Goal: Task Accomplishment & Management: Manage account settings

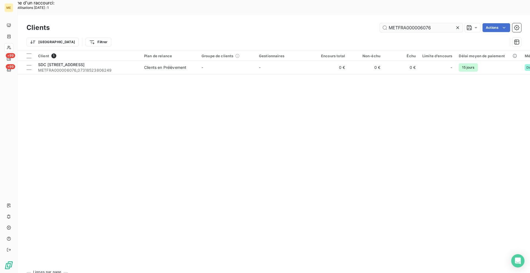
click at [428, 23] on input "METFRA000006076" at bounding box center [421, 27] width 83 height 9
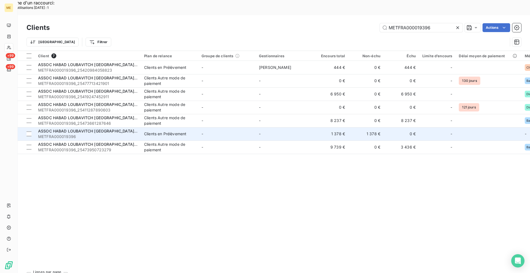
type input "METFRA000019396"
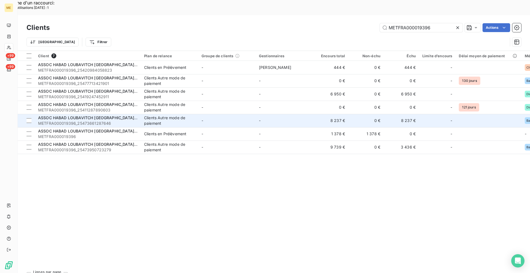
click at [120, 120] on span "METFRA000019396_25473661287646" at bounding box center [87, 123] width 99 height 6
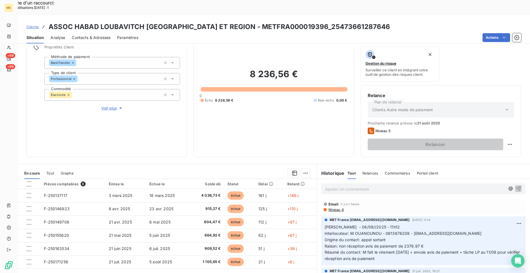
scroll to position [55, 0]
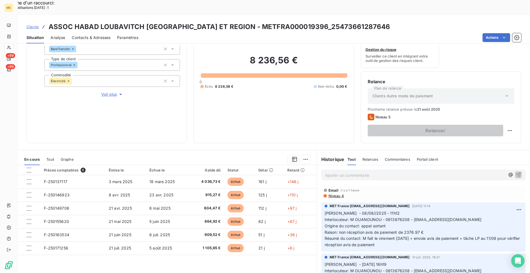
click at [373, 171] on p "Ajouter un commentaire ﻿" at bounding box center [415, 174] width 180 height 7
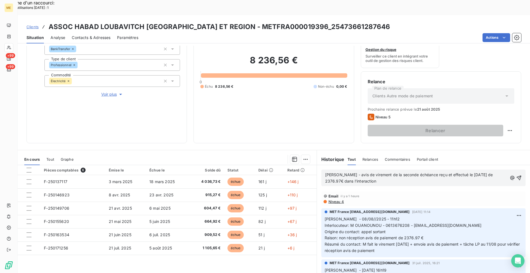
click at [375, 171] on p "[PERSON_NAME] - avis de virement de la seconde échéance reçu et effectué le [DA…" at bounding box center [416, 177] width 182 height 13
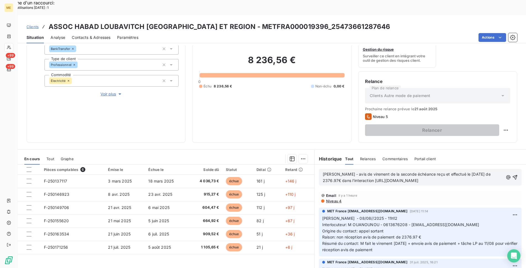
click at [394, 172] on span "[PERSON_NAME] - avis de virement de la seconde échéance reçu et effectué le [DA…" at bounding box center [407, 177] width 169 height 11
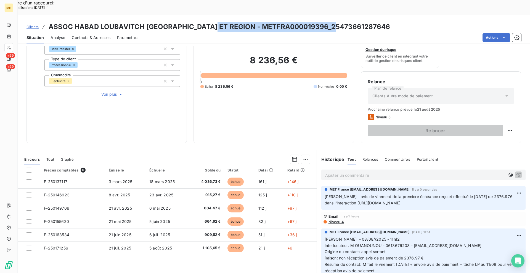
drag, startPoint x: 331, startPoint y: 11, endPoint x: 206, endPoint y: 15, distance: 124.9
click at [206, 22] on h3 "ASSOC HABAD LOUBAVITCH [GEOGRAPHIC_DATA] ET REGION - METFRA000019396_2547366128…" at bounding box center [220, 27] width 342 height 10
copy h3 "METFRA000019396_25473661287646"
click at [33, 25] on span "Clients" at bounding box center [33, 27] width 12 height 4
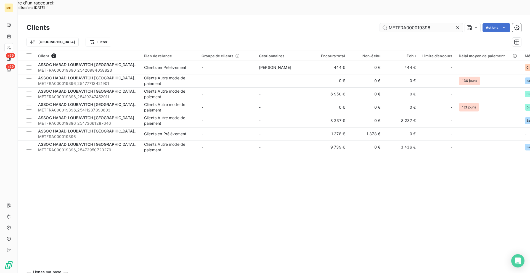
click at [438, 23] on input "METFRA000019396" at bounding box center [421, 27] width 83 height 9
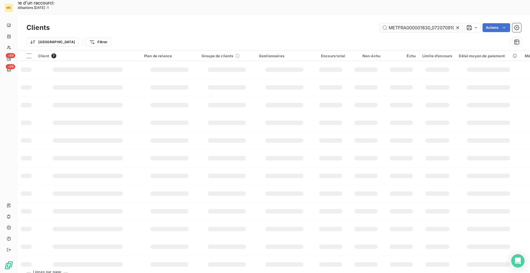
scroll to position [0, 15]
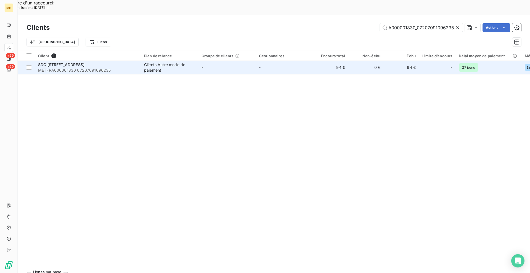
type input "METFRA000001830_07207091096235"
click at [125, 67] on span "METFRA000001830_07207091096235" at bounding box center [87, 70] width 99 height 6
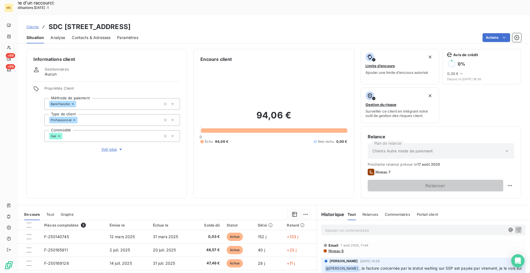
click at [191, 136] on div "Informations client Gestionnaires Aucun Propriétés Client Méthode de paiement B…" at bounding box center [274, 123] width 513 height 149
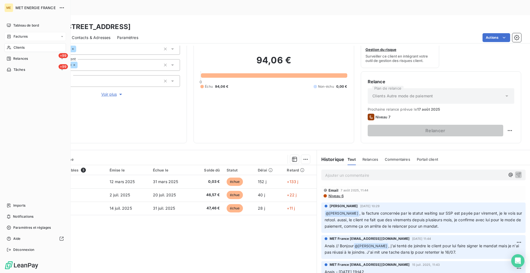
click at [17, 36] on span "Factures" at bounding box center [21, 36] width 14 height 5
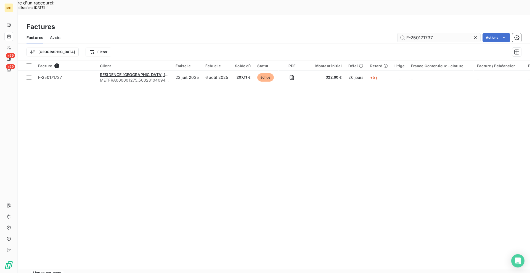
drag, startPoint x: 439, startPoint y: 22, endPoint x: 405, endPoint y: 23, distance: 34.2
click at [405, 33] on input "F-250171737" at bounding box center [439, 37] width 83 height 9
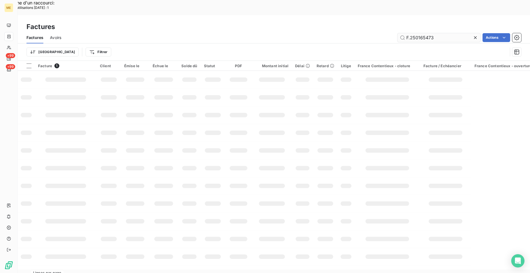
click at [410, 33] on input "F.250165473" at bounding box center [439, 37] width 83 height 9
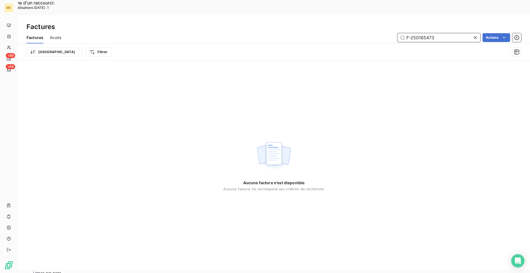
drag, startPoint x: 445, startPoint y: 20, endPoint x: 423, endPoint y: 20, distance: 21.8
click at [423, 33] on input "F-250165473" at bounding box center [439, 37] width 83 height 9
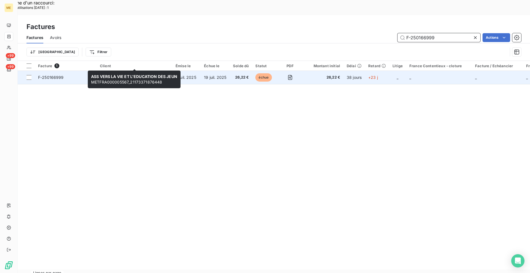
type input "F-250166999"
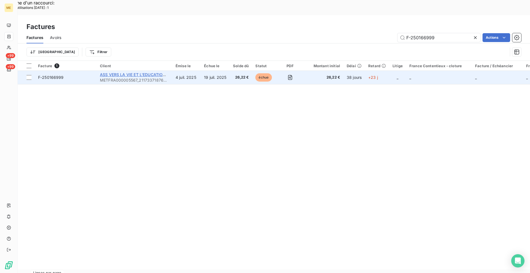
click at [104, 72] on span "ASS VERS LA VIE ET L'EDUCATION DES JEUN" at bounding box center [143, 74] width 86 height 5
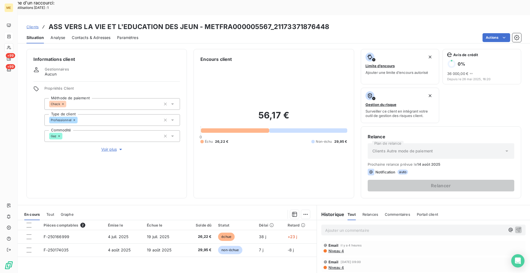
click at [188, 184] on div "Informations client Gestionnaires Aucun Propriétés Client Méthode de paiement C…" at bounding box center [274, 167] width 513 height 242
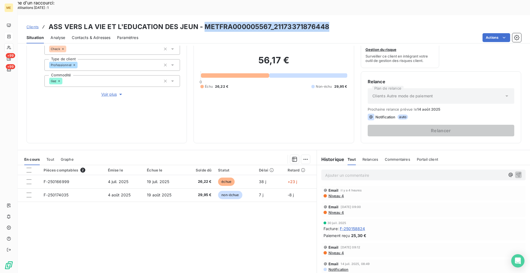
drag, startPoint x: 327, startPoint y: 12, endPoint x: 205, endPoint y: 14, distance: 122.4
click at [205, 22] on div "Clients ASS VERS LA VIE ET L'EDUCATION DES JEUN - METFRA000005567_21173371876448" at bounding box center [274, 27] width 513 height 10
copy h3 "METFRA000005567_21173371876448"
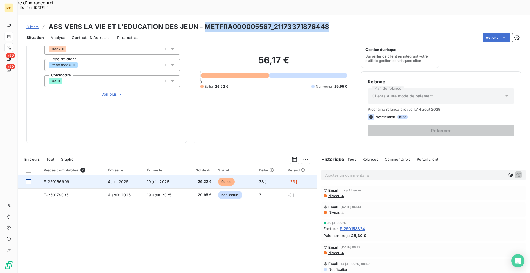
click at [31, 179] on div at bounding box center [29, 181] width 5 height 5
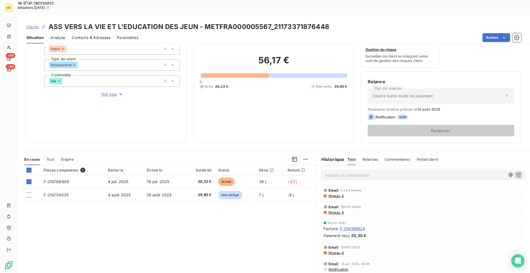
click at [274, 168] on div "Ajouter une promesse de paiement (1 facture)" at bounding box center [255, 166] width 97 height 9
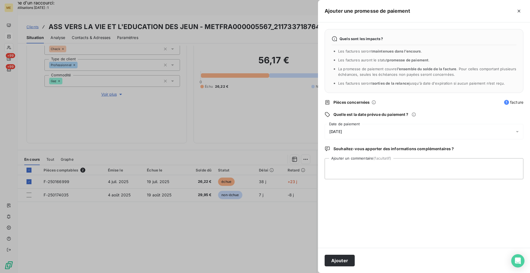
click at [367, 130] on div "[DATE]" at bounding box center [424, 131] width 199 height 15
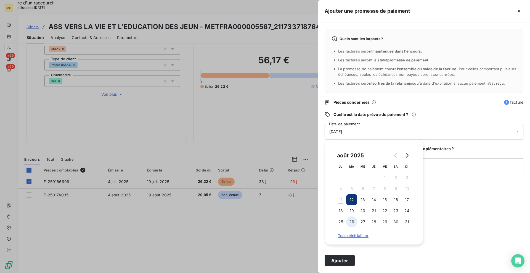
click at [354, 220] on button "26" at bounding box center [351, 221] width 11 height 11
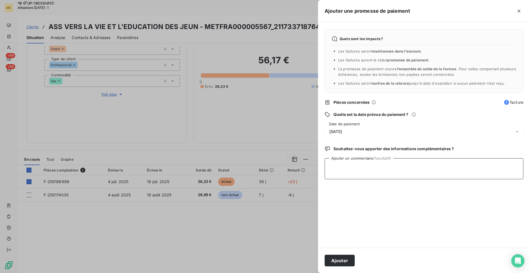
click at [443, 165] on textarea "Ajouter un commentaire (facultatif)" at bounding box center [424, 168] width 199 height 21
click at [477, 163] on textarea "[PERSON_NAME] - avis de virement reçu et effectué de 26.22€ via l'interaction :" at bounding box center [424, 168] width 199 height 21
paste textarea "[URL][DOMAIN_NAME]"
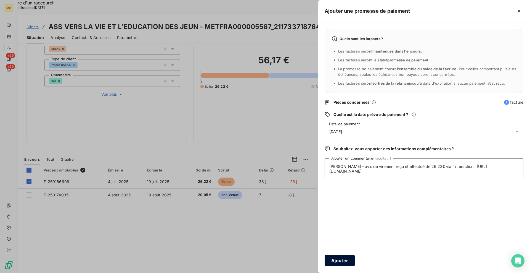
type textarea "[PERSON_NAME] - avis de virement reçu et effectué de 26.22€ via l'interaction :…"
click at [338, 260] on button "Ajouter" at bounding box center [340, 260] width 30 height 12
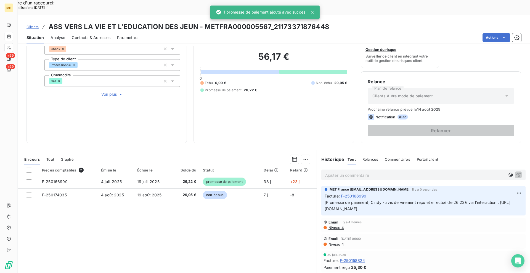
drag, startPoint x: 312, startPoint y: 12, endPoint x: 298, endPoint y: 12, distance: 13.5
click at [312, 12] on icon at bounding box center [313, 12] width 6 height 6
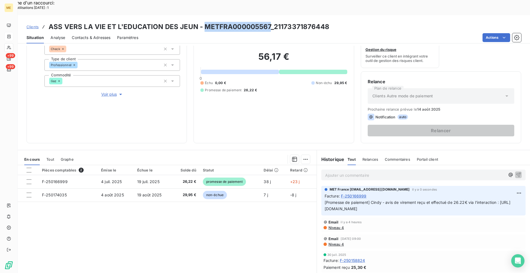
drag, startPoint x: 270, startPoint y: 9, endPoint x: 203, endPoint y: 14, distance: 66.4
click at [203, 22] on h3 "ASS VERS LA VIE ET L'EDUCATION DES JEUN - METFRA000005567_21173371876448" at bounding box center [189, 27] width 281 height 10
copy h3 "METFRA000005567"
click at [190, 126] on div "Informations client Gestionnaires Aucun Propriétés Client Méthode de paiement C…" at bounding box center [274, 68] width 513 height 149
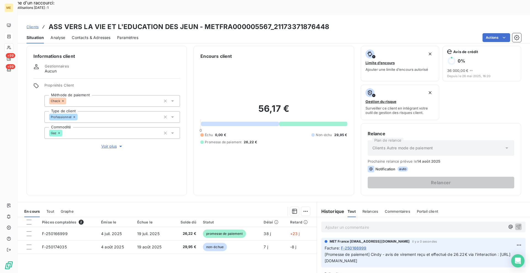
scroll to position [0, 0]
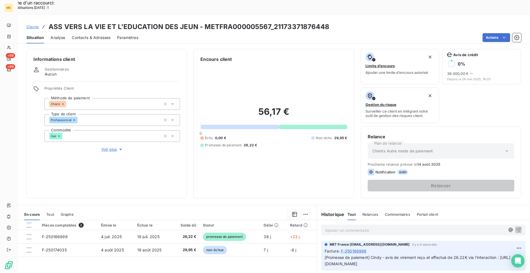
drag, startPoint x: 192, startPoint y: 36, endPoint x: 72, endPoint y: 39, distance: 119.9
click at [192, 49] on div "Informations client Gestionnaires Aucun Propriétés Client Méthode de paiement C…" at bounding box center [274, 123] width 513 height 149
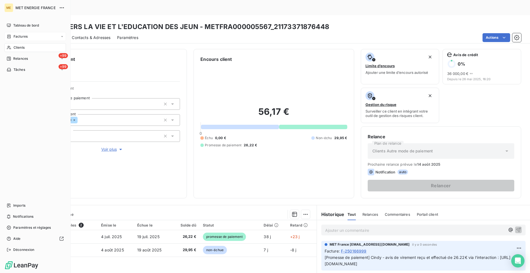
click at [15, 36] on span "Factures" at bounding box center [21, 36] width 14 height 5
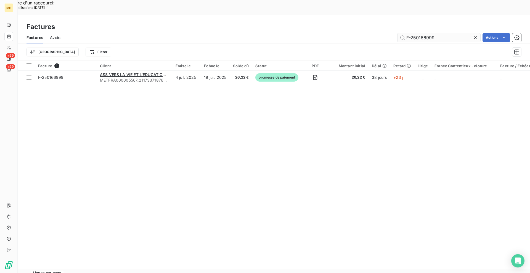
drag, startPoint x: 440, startPoint y: 24, endPoint x: 428, endPoint y: 22, distance: 12.1
click at [428, 33] on input "F-250166999" at bounding box center [439, 37] width 83 height 9
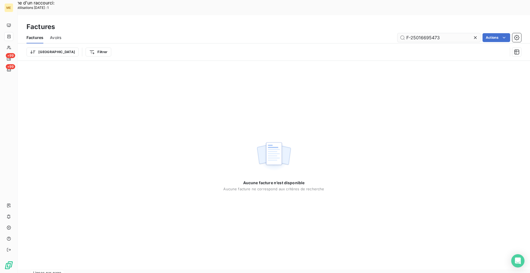
drag, startPoint x: 439, startPoint y: 22, endPoint x: 429, endPoint y: 25, distance: 10.3
click at [427, 33] on input "F-25016695473" at bounding box center [439, 37] width 83 height 9
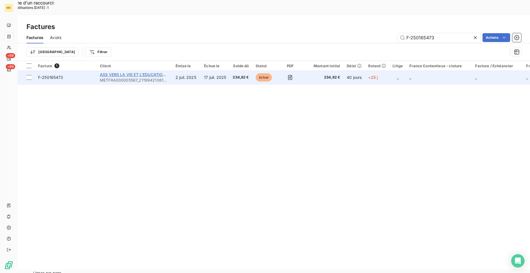
type input "F-250165473"
click at [146, 72] on span "ASS VERS LA VIE ET L'EDUCATION DES JEUN" at bounding box center [143, 74] width 86 height 5
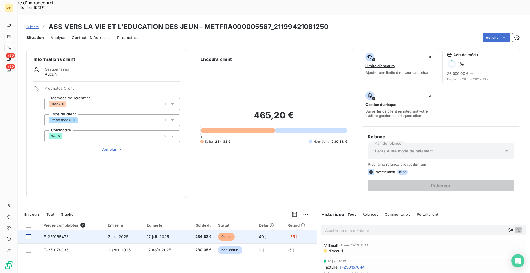
click at [28, 234] on div at bounding box center [29, 236] width 5 height 5
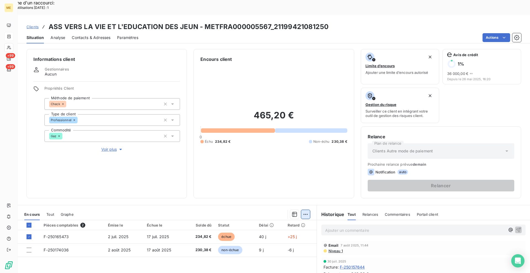
click at [286, 223] on div "Ajouter une promesse de paiement (1 facture)" at bounding box center [255, 221] width 97 height 9
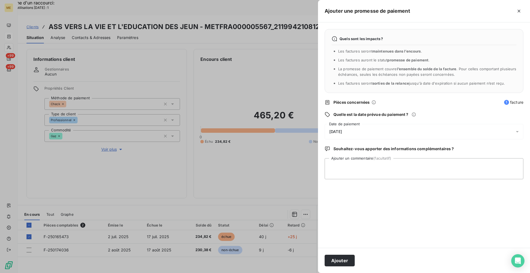
click at [363, 135] on div "[DATE]" at bounding box center [424, 131] width 199 height 15
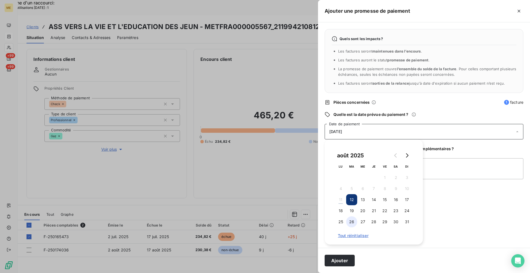
click at [353, 219] on button "26" at bounding box center [351, 221] width 11 height 11
drag, startPoint x: 445, startPoint y: 165, endPoint x: 458, endPoint y: 167, distance: 14.0
click at [444, 165] on textarea "Ajouter un commentaire (facultatif)" at bounding box center [424, 168] width 199 height 21
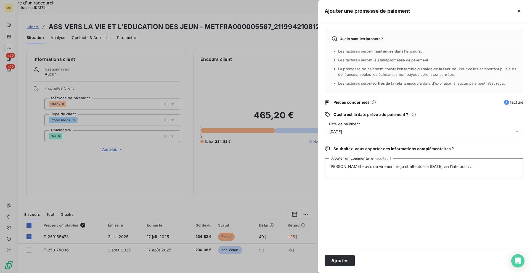
click at [465, 167] on textarea "[PERSON_NAME] - avis de virement reçu et effectué le [DATE] via l'interactin :" at bounding box center [424, 168] width 199 height 21
paste textarea "[URL][DOMAIN_NAME]"
click at [450, 165] on textarea "[PERSON_NAME] - avis de virement reçu et effectué le [DATE] via l'interactin : …" at bounding box center [424, 168] width 199 height 21
type textarea "[PERSON_NAME] - avis de virement reçu et effectué le [DATE] via l'interaction :…"
click at [333, 264] on button "Ajouter" at bounding box center [340, 260] width 30 height 12
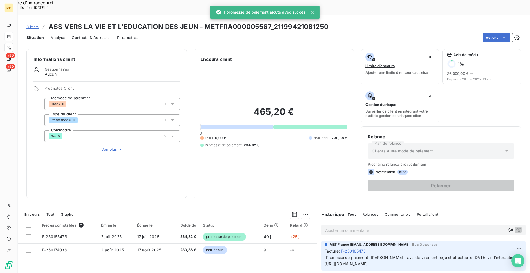
drag, startPoint x: 313, startPoint y: 13, endPoint x: 309, endPoint y: 12, distance: 3.4
click at [313, 13] on icon at bounding box center [313, 12] width 6 height 6
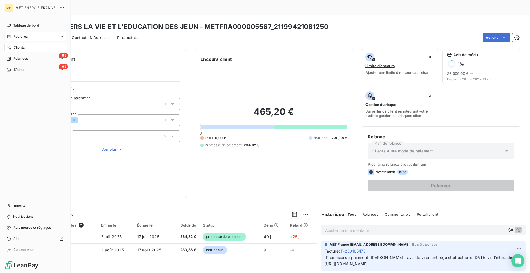
click at [20, 36] on span "Factures" at bounding box center [21, 36] width 14 height 5
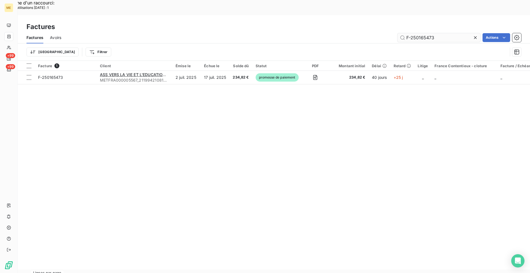
drag, startPoint x: 438, startPoint y: 20, endPoint x: 426, endPoint y: 22, distance: 12.1
click at [425, 33] on input "F-250165473" at bounding box center [439, 37] width 83 height 9
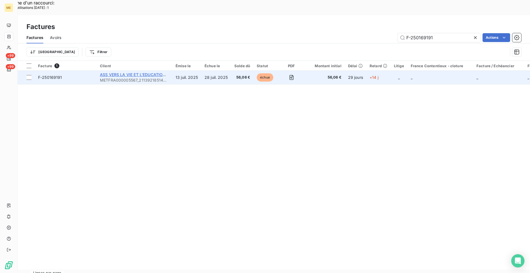
type input "F-250169191"
click at [149, 72] on span "ASS VERS LA VIE ET L'EDUCATION DES JEUN" at bounding box center [143, 74] width 86 height 5
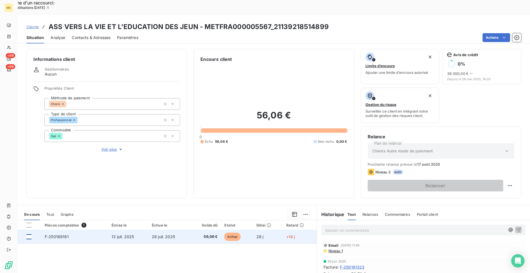
click at [30, 234] on div at bounding box center [29, 236] width 5 height 5
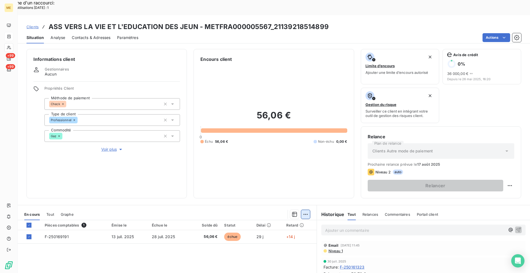
click at [300, 218] on div "Ajouter une promesse de paiement (1 facture)" at bounding box center [255, 221] width 97 height 9
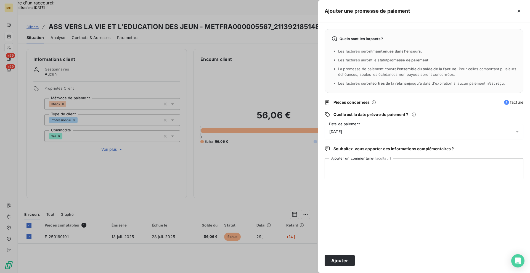
click at [363, 133] on div "[DATE]" at bounding box center [424, 131] width 199 height 15
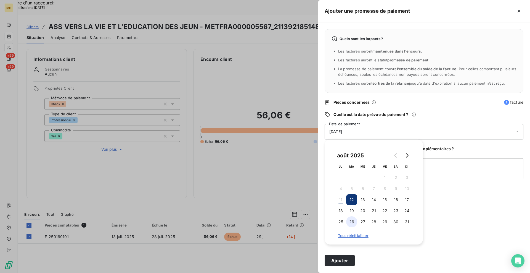
click at [349, 223] on button "26" at bounding box center [351, 221] width 11 height 11
click at [453, 165] on textarea "Ajouter un commentaire (facultatif)" at bounding box center [424, 168] width 199 height 21
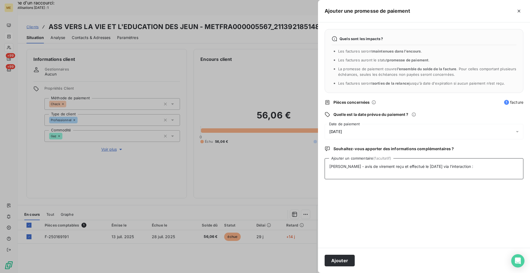
paste textarea "[URL][DOMAIN_NAME]"
type textarea "[PERSON_NAME] - avis de virement reçu et effectué le [DATE] via l'interaction :…"
click at [349, 259] on button "Ajouter" at bounding box center [340, 260] width 30 height 12
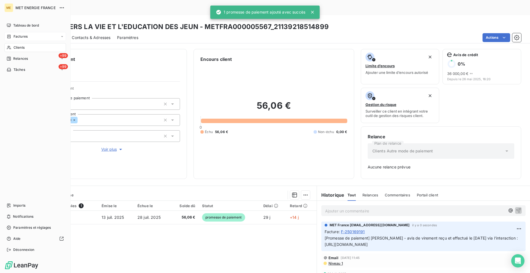
click at [14, 35] on span "Factures" at bounding box center [21, 36] width 14 height 5
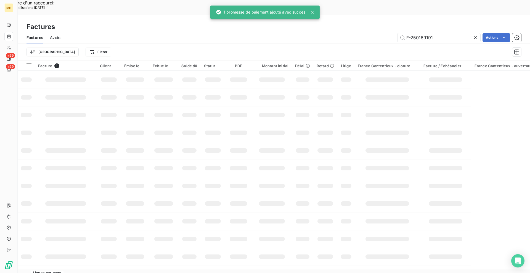
click at [314, 10] on icon at bounding box center [313, 12] width 6 height 6
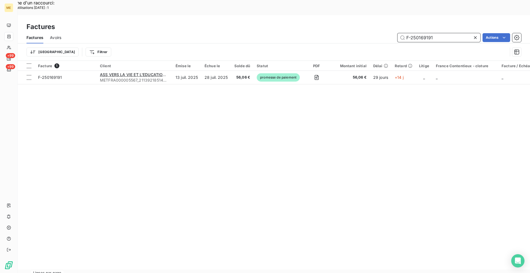
drag, startPoint x: 447, startPoint y: 23, endPoint x: 421, endPoint y: 23, distance: 26.8
click at [421, 33] on input "F-250169191" at bounding box center [439, 37] width 83 height 9
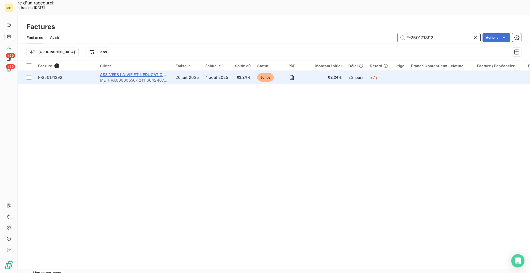
type input "F-250171392"
click at [136, 72] on span "ASS VERS LA VIE ET L'EDUCATION DES JEUN" at bounding box center [143, 74] width 86 height 5
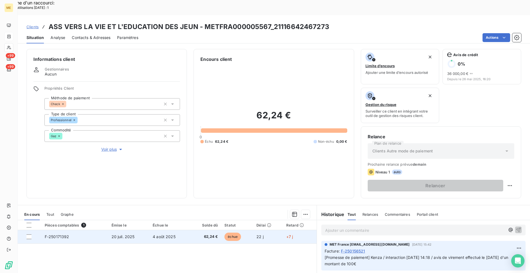
drag, startPoint x: 29, startPoint y: 219, endPoint x: 100, endPoint y: 224, distance: 71.7
click at [30, 234] on div at bounding box center [29, 236] width 5 height 5
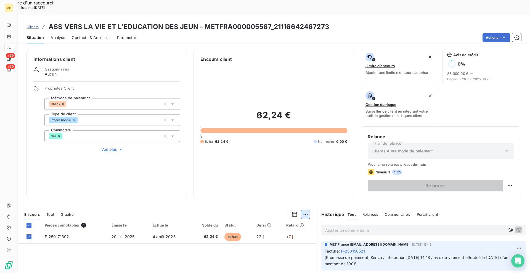
click at [303, 220] on div "Ajouter une promesse de paiement (1 facture)" at bounding box center [255, 221] width 97 height 9
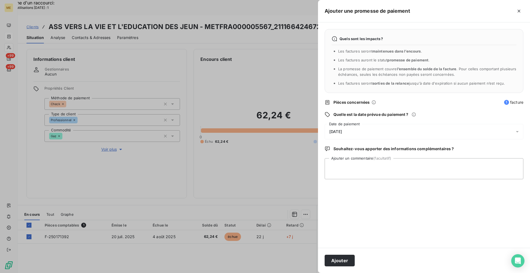
click at [355, 135] on div "[DATE]" at bounding box center [424, 131] width 199 height 15
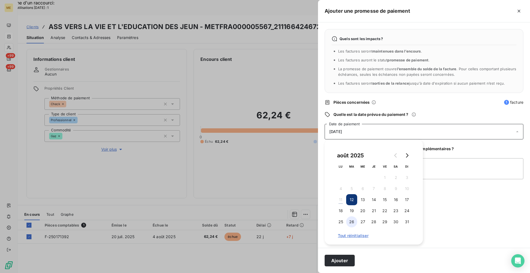
click at [354, 218] on button "26" at bounding box center [351, 221] width 11 height 11
click at [450, 164] on textarea "Ajouter un commentaire (facultatif)" at bounding box center [424, 168] width 199 height 21
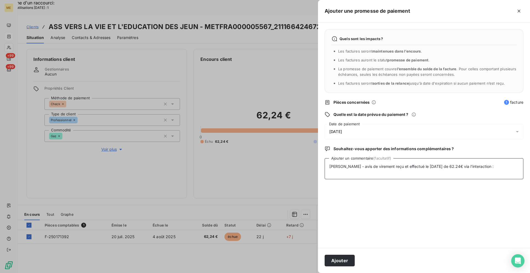
paste textarea "[URL][DOMAIN_NAME]"
type textarea "[PERSON_NAME] - avis de virement reçu et effectué le [DATE] de 62.24€ via l'int…"
click at [344, 258] on button "Ajouter" at bounding box center [340, 260] width 30 height 12
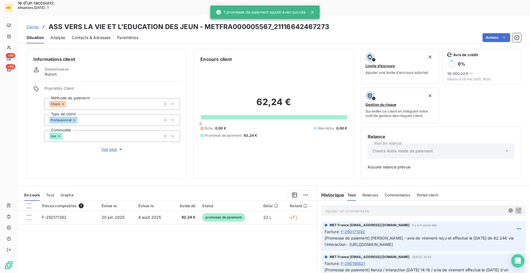
click at [314, 10] on icon at bounding box center [313, 12] width 6 height 6
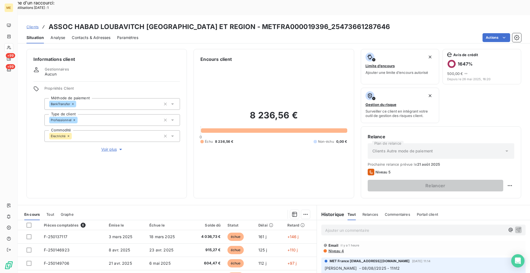
click at [37, 25] on span "Clients" at bounding box center [33, 27] width 12 height 4
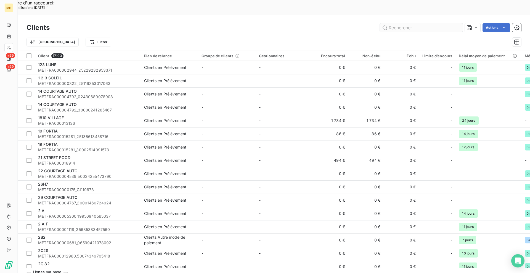
click at [401, 23] on input "text" at bounding box center [421, 27] width 83 height 9
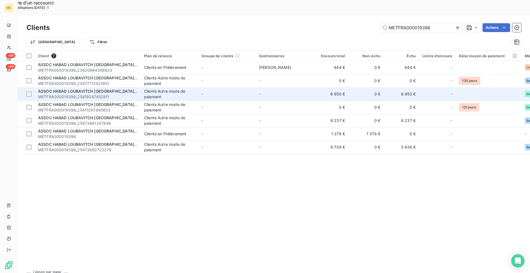
type input "METFRA000019396"
click at [118, 89] on span "ASSOC HABAD LOUBAVITCH [GEOGRAPHIC_DATA] ET REGION" at bounding box center [97, 91] width 118 height 5
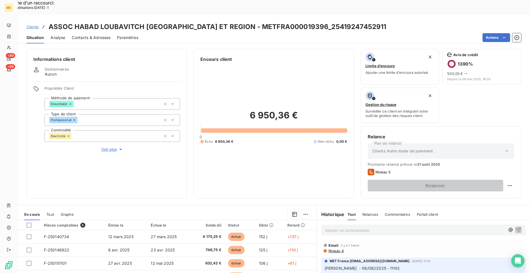
click at [339, 226] on p "Ajouter un commentaire ﻿" at bounding box center [415, 229] width 180 height 7
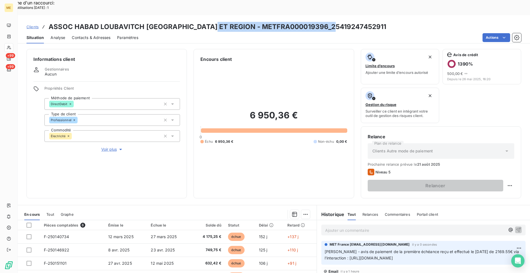
drag, startPoint x: 330, startPoint y: 9, endPoint x: 207, endPoint y: 13, distance: 122.7
click at [207, 22] on div "Clients ASSOC HABAD LOUBAVITCH NICE ET REGION - METFRA000019396_25419247452911" at bounding box center [274, 27] width 513 height 10
copy h3 "METFRA000019396_25419247452911"
click at [191, 120] on div "Informations client Gestionnaires Aucun Propriétés Client Méthode de paiement D…" at bounding box center [274, 123] width 513 height 149
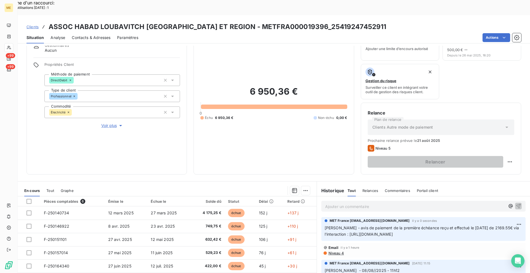
scroll to position [55, 0]
